Goal: Information Seeking & Learning: Learn about a topic

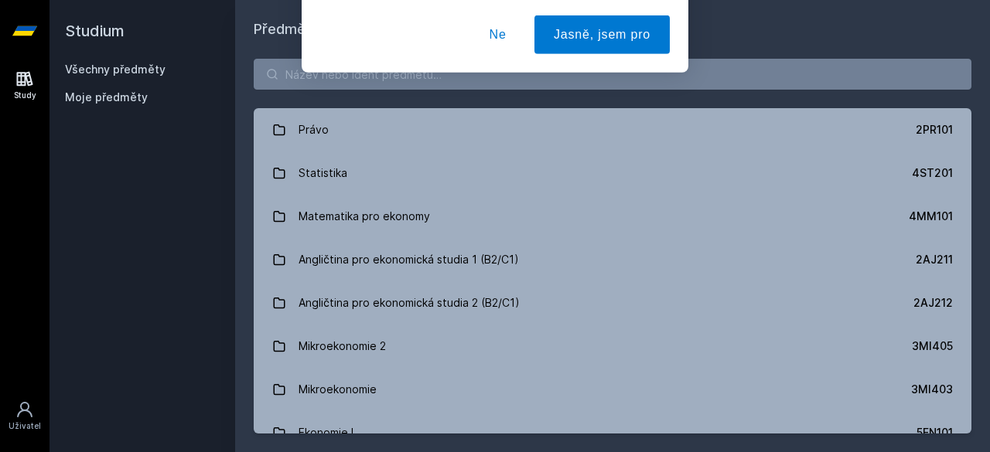
click at [499, 95] on button "Ne" at bounding box center [498, 99] width 56 height 39
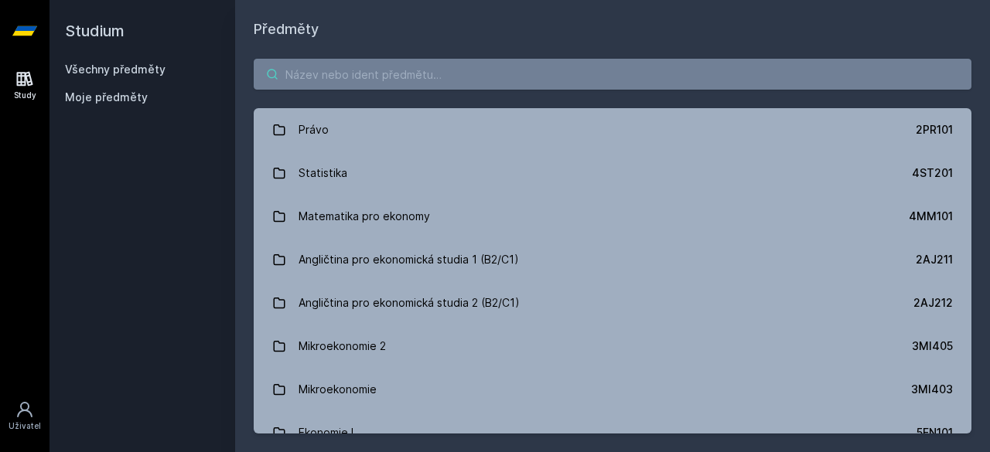
click at [376, 72] on input "search" at bounding box center [612, 74] width 717 height 31
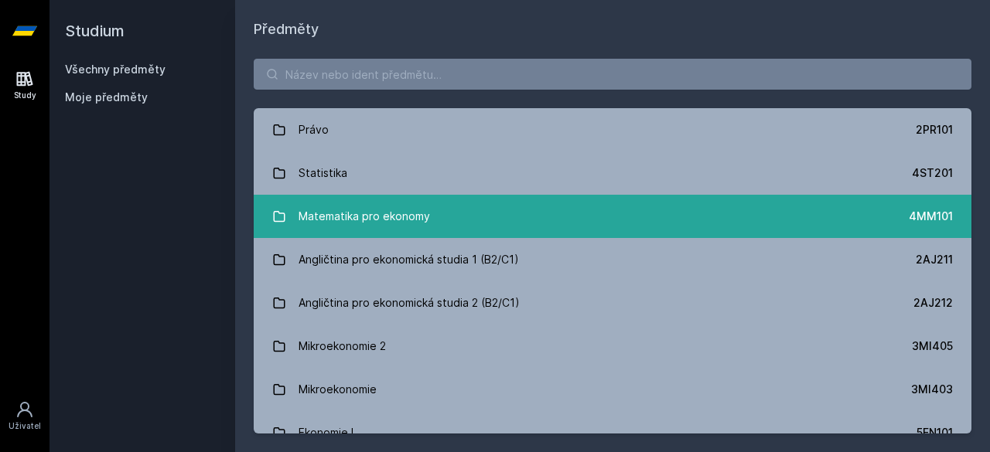
click at [350, 217] on div "Matematika pro ekonomy" at bounding box center [363, 216] width 131 height 31
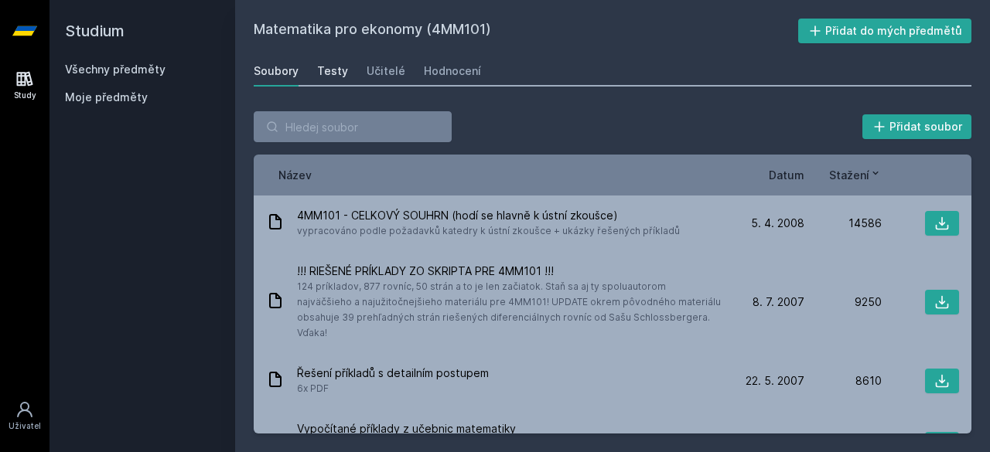
click at [329, 67] on div "Testy" at bounding box center [332, 70] width 31 height 15
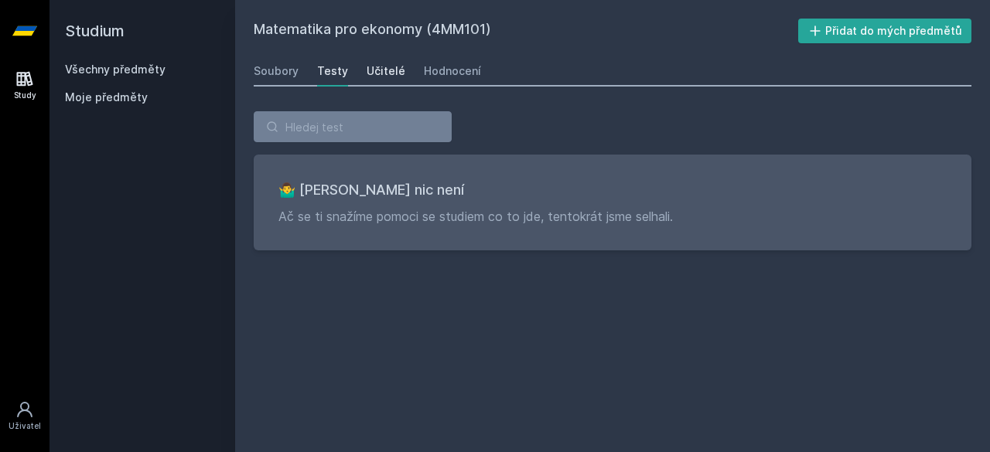
click at [378, 72] on div "Učitelé" at bounding box center [385, 70] width 39 height 15
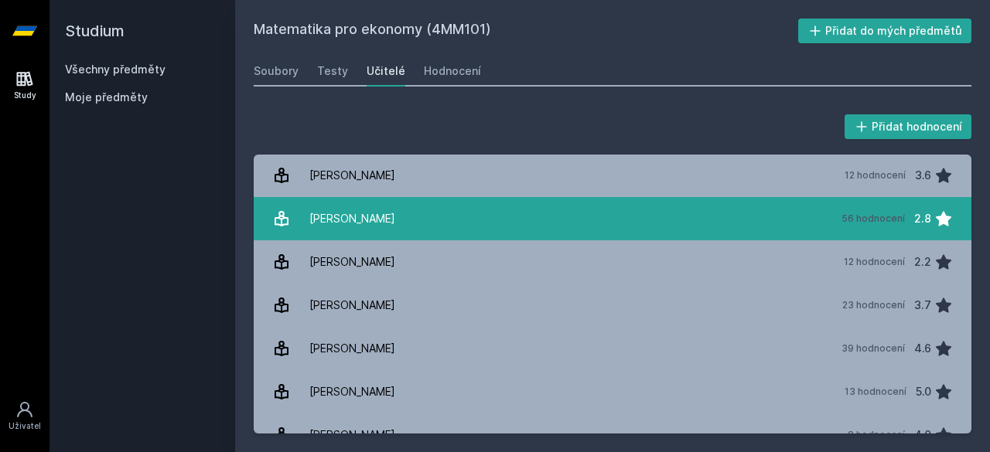
scroll to position [609, 0]
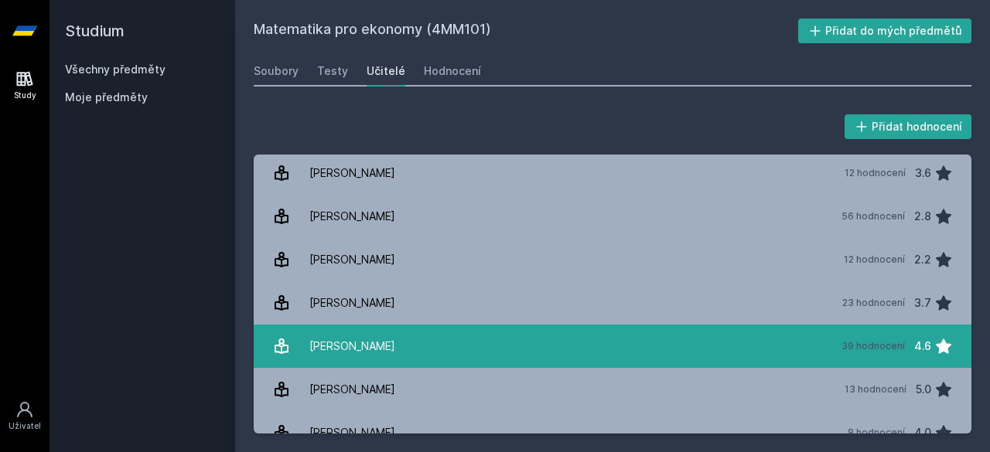
click at [442, 343] on link "[PERSON_NAME] 39 hodnocení 4.6" at bounding box center [612, 346] width 717 height 43
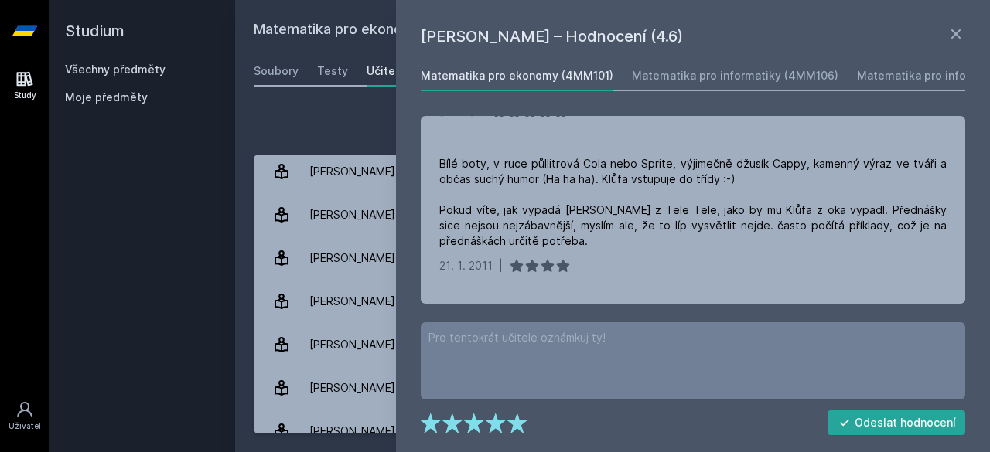
scroll to position [853, 0]
